Goal: Find specific page/section: Find specific page/section

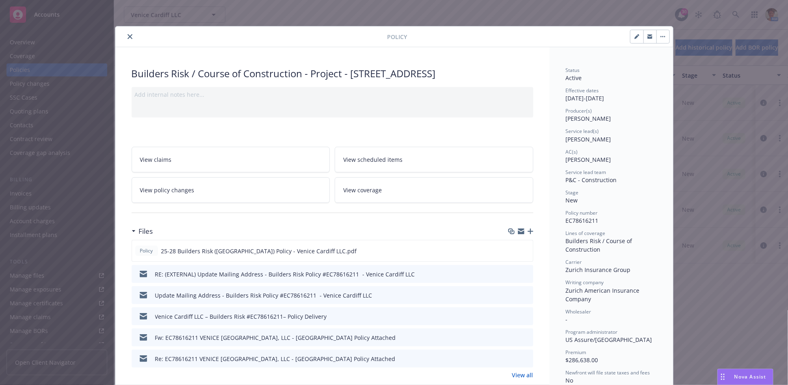
drag, startPoint x: 125, startPoint y: 37, endPoint x: 176, endPoint y: 57, distance: 55.2
click at [128, 37] on icon "close" at bounding box center [130, 36] width 5 height 5
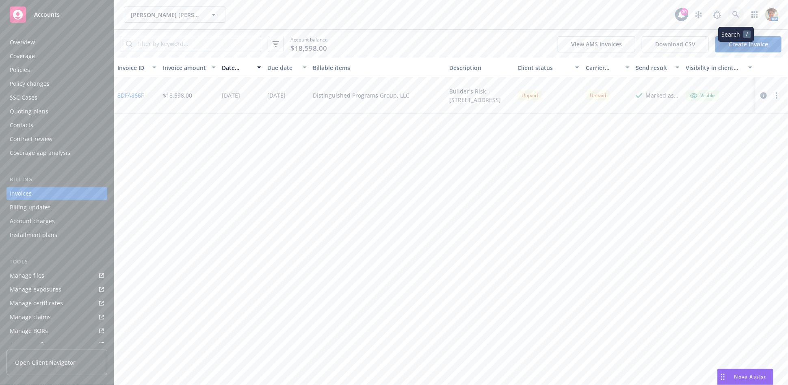
click at [735, 15] on icon at bounding box center [735, 14] width 7 height 7
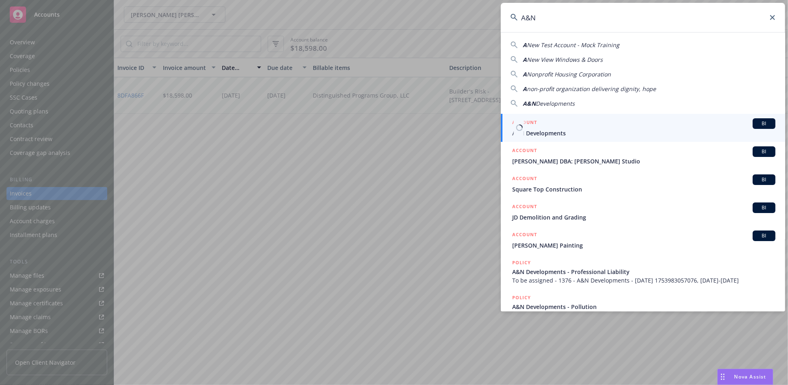
type input "A&N"
click at [556, 130] on span "A&N Developments" at bounding box center [643, 133] width 263 height 9
